Goal: Task Accomplishment & Management: Use online tool/utility

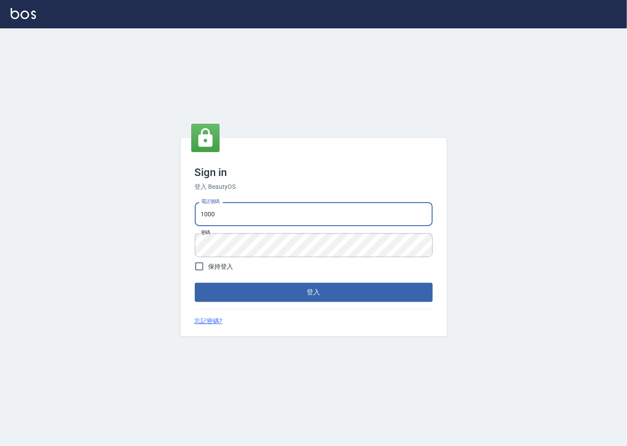
click at [251, 220] on input "1000" at bounding box center [314, 214] width 238 height 24
type input "0918920985"
click at [261, 296] on button "登入" at bounding box center [314, 292] width 238 height 19
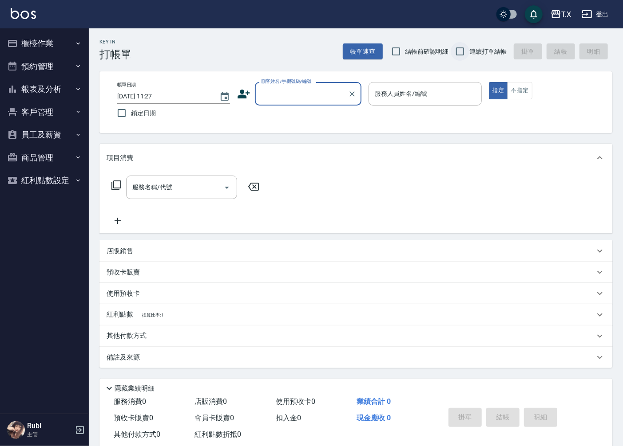
click at [459, 50] on input "連續打單結帳" at bounding box center [459, 51] width 19 height 19
checkbox input "true"
